Goal: Check status

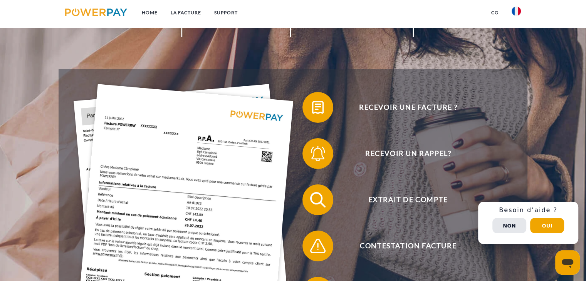
scroll to position [123, 0]
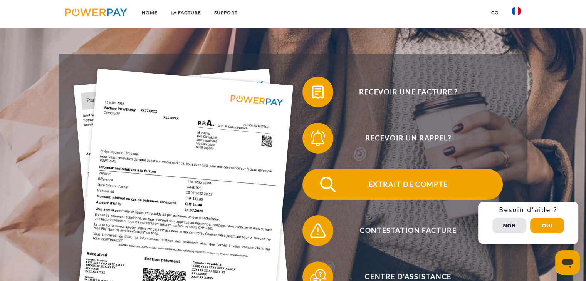
click at [421, 194] on span "Extrait de compte" at bounding box center [408, 184] width 189 height 31
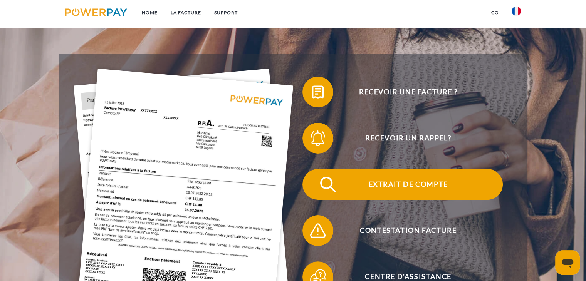
click at [421, 194] on span "Extrait de compte" at bounding box center [408, 184] width 189 height 31
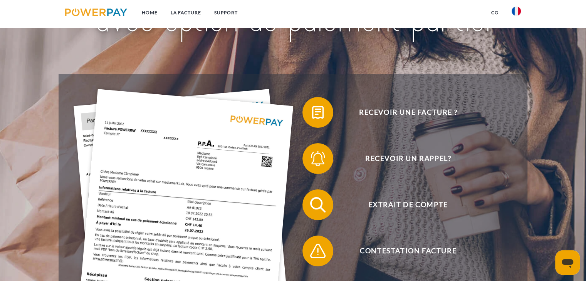
scroll to position [108, 0]
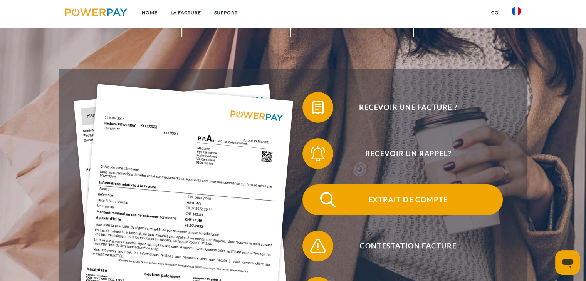
click at [423, 208] on span "Extrait de compte" at bounding box center [408, 199] width 189 height 31
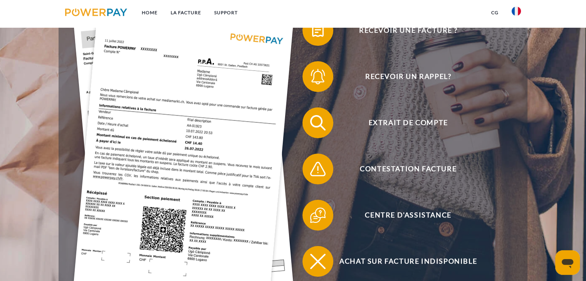
scroll to position [200, 0]
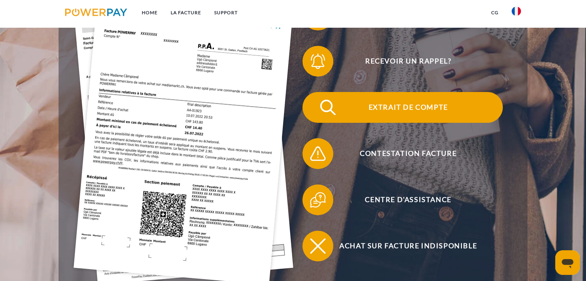
click at [468, 105] on span "Extrait de compte" at bounding box center [408, 107] width 189 height 31
